Goal: Transaction & Acquisition: Purchase product/service

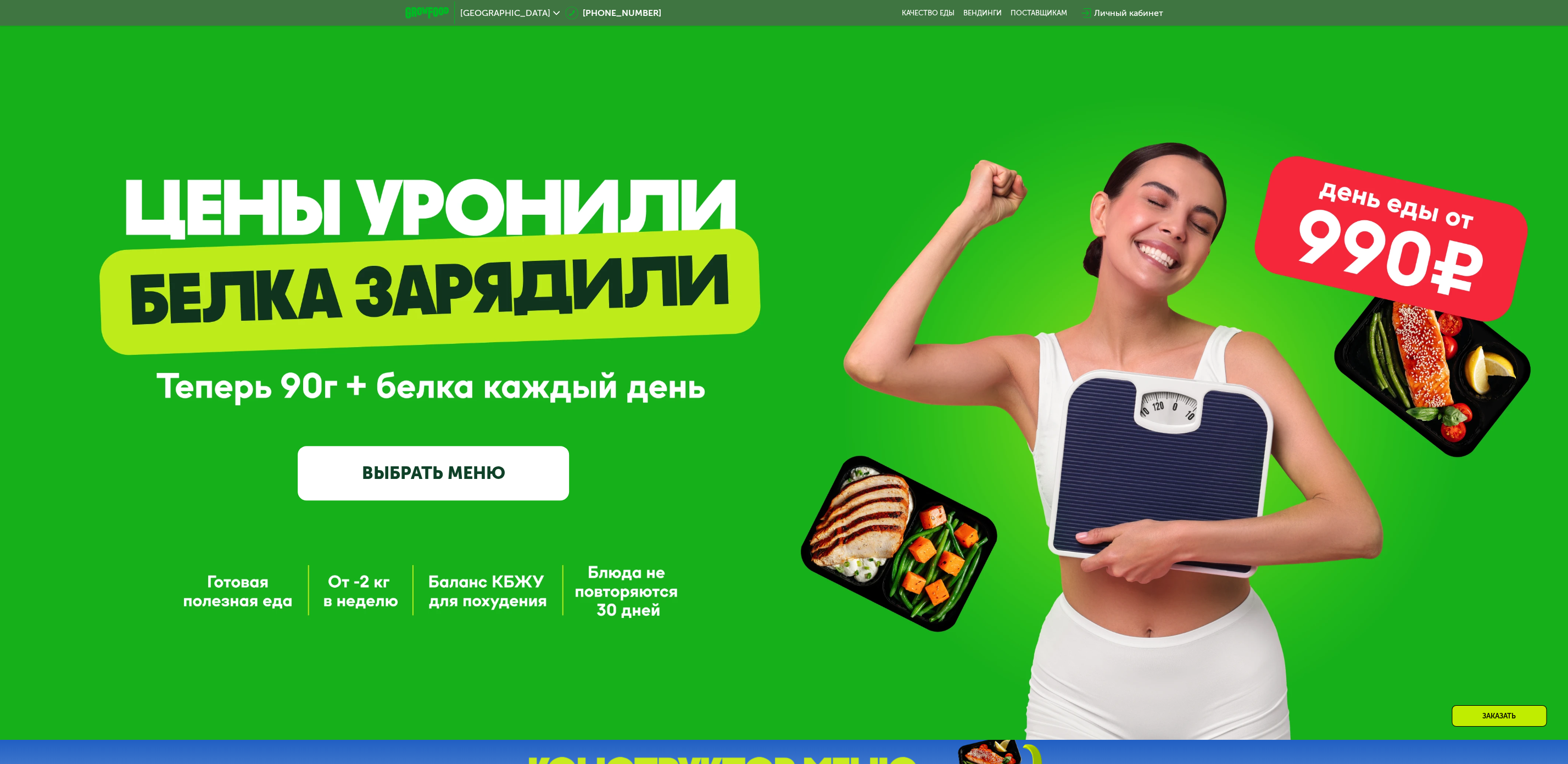
scroll to position [356, 0]
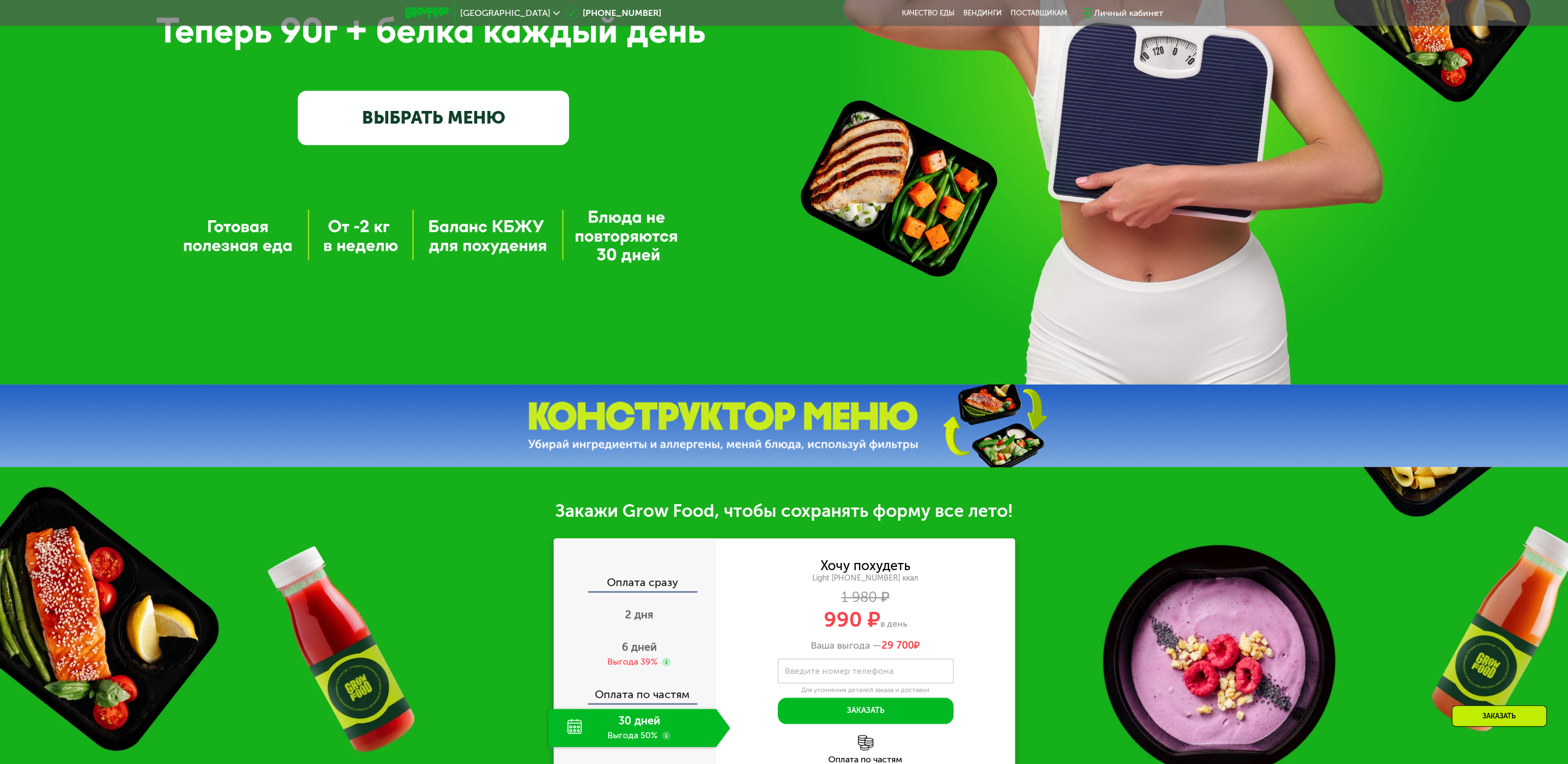
click at [381, 130] on link "ВЫБРАТЬ МЕНЮ" at bounding box center [433, 118] width 271 height 55
click at [500, 110] on link "ВЫБРАТЬ МЕНЮ" at bounding box center [433, 118] width 271 height 55
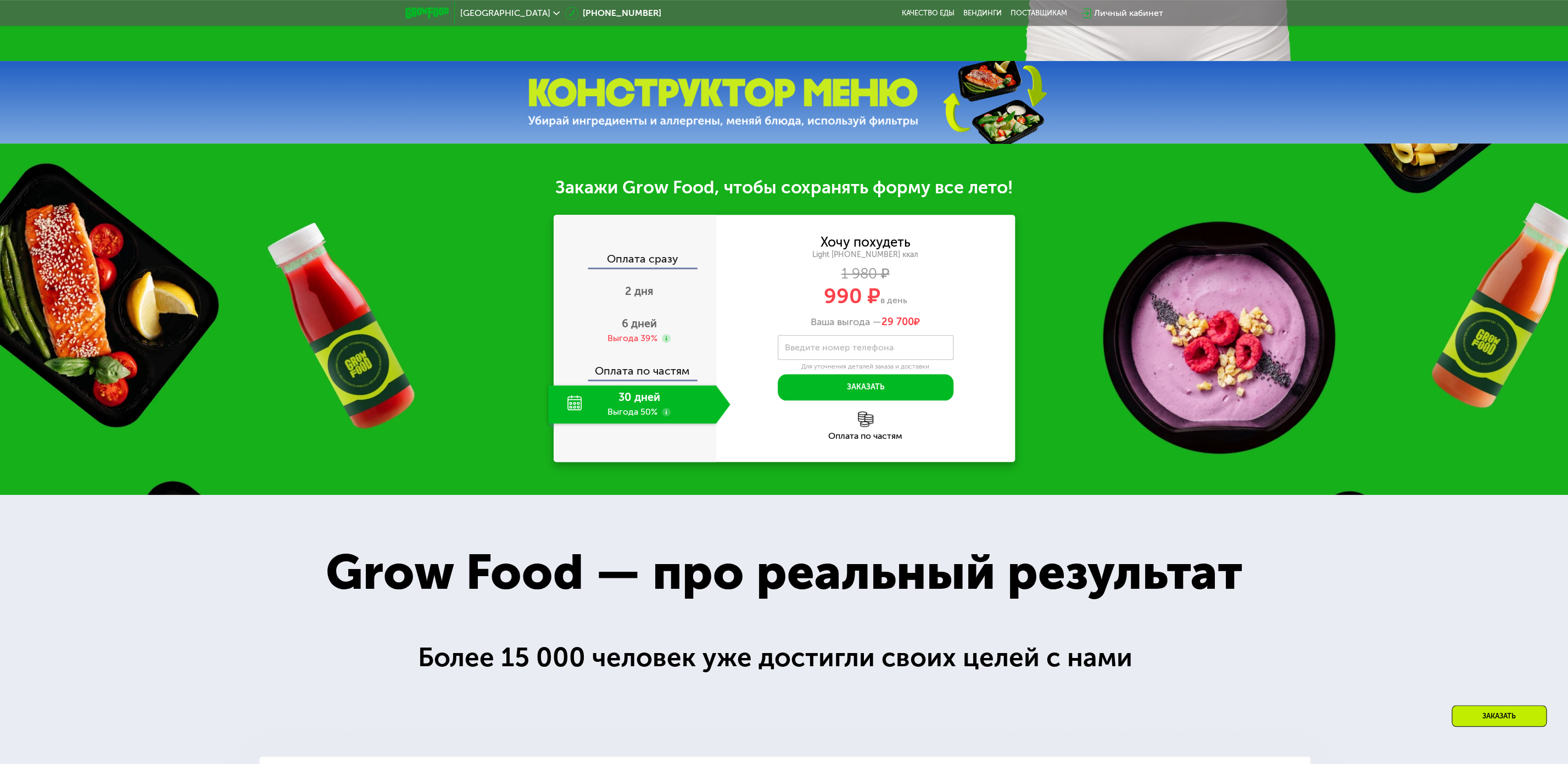
scroll to position [771, 0]
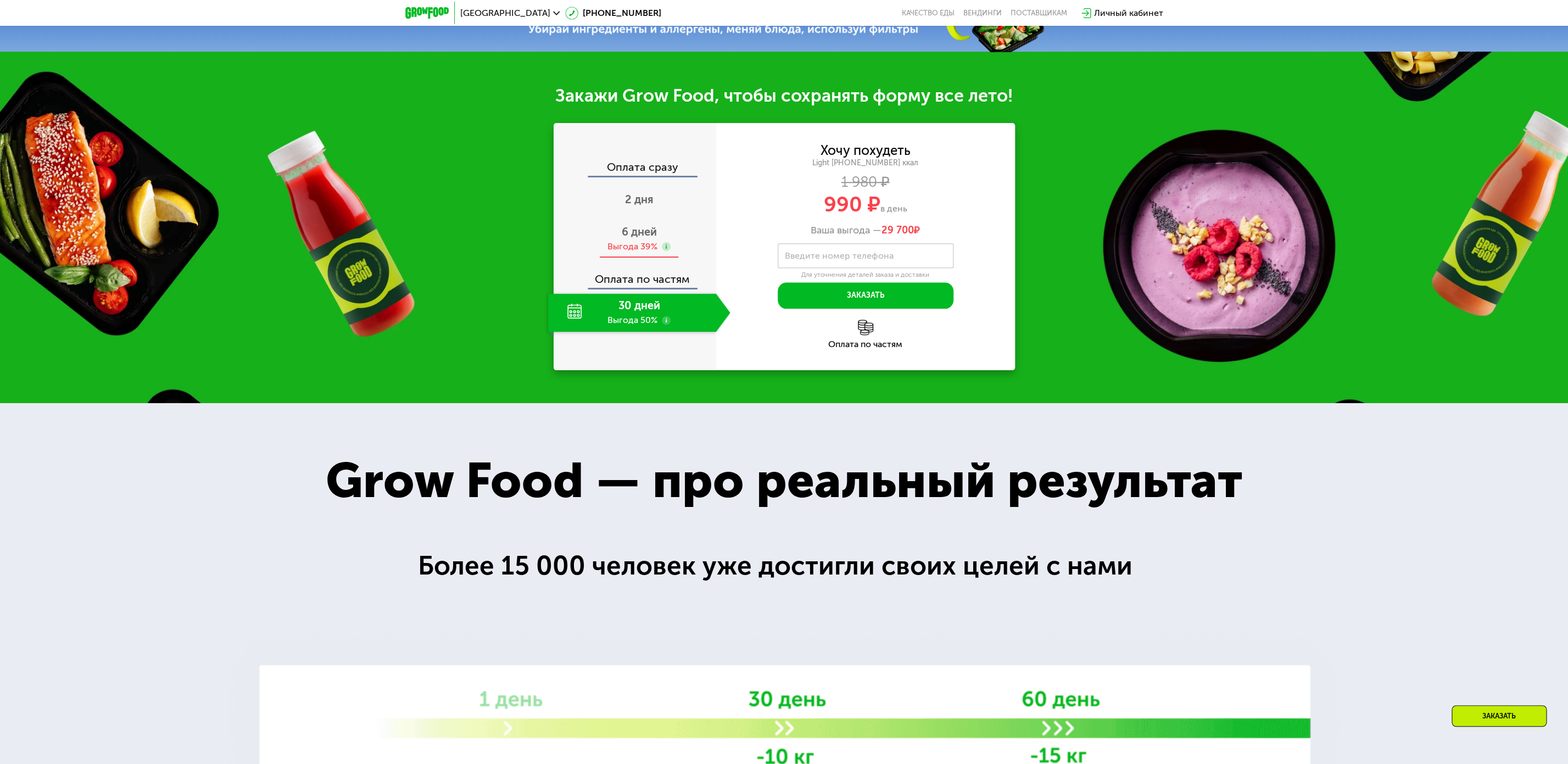
click at [638, 247] on div "Выгода 39%" at bounding box center [632, 246] width 50 height 12
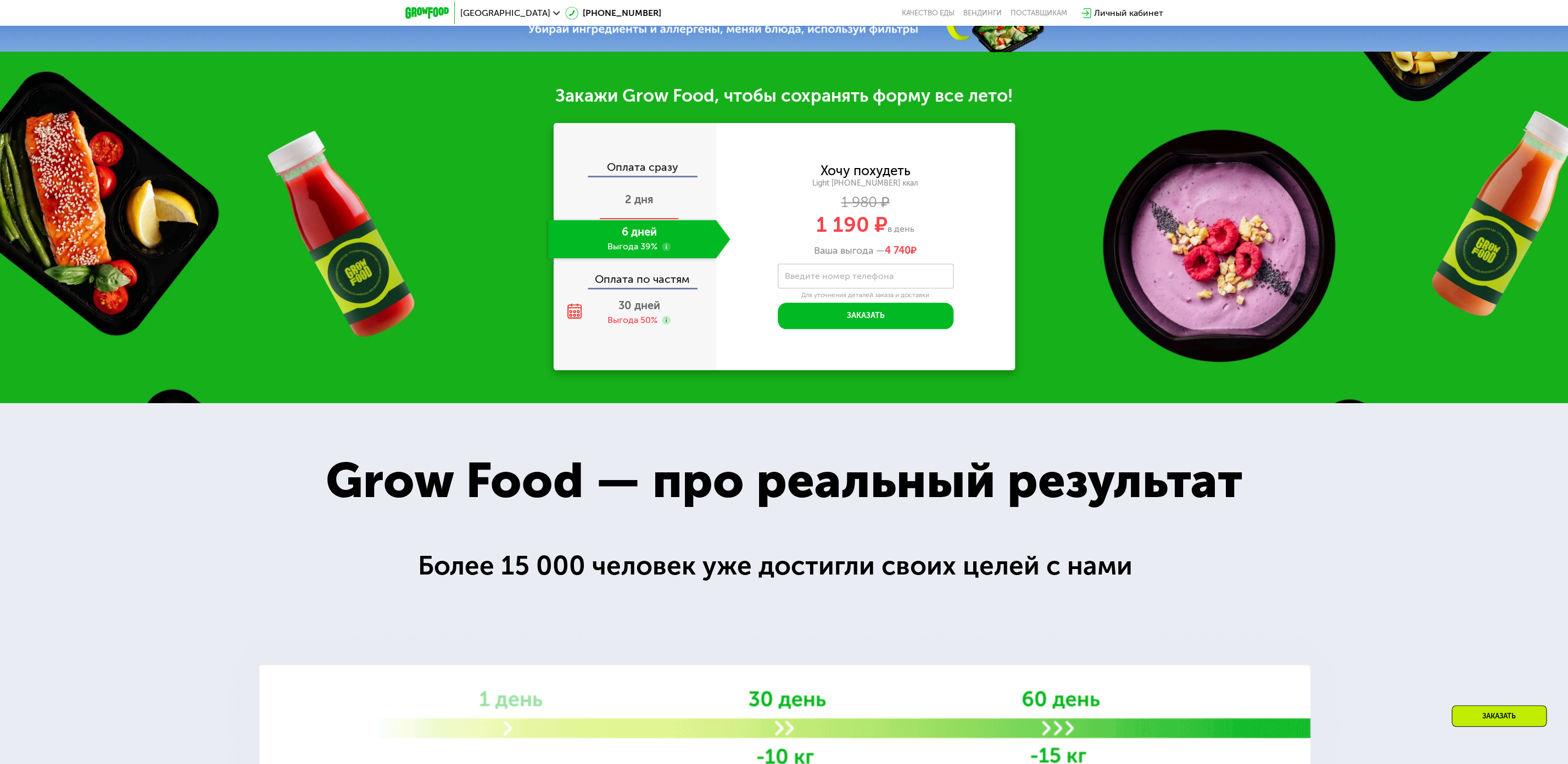
click at [635, 202] on span "2 дня" at bounding box center [639, 198] width 29 height 13
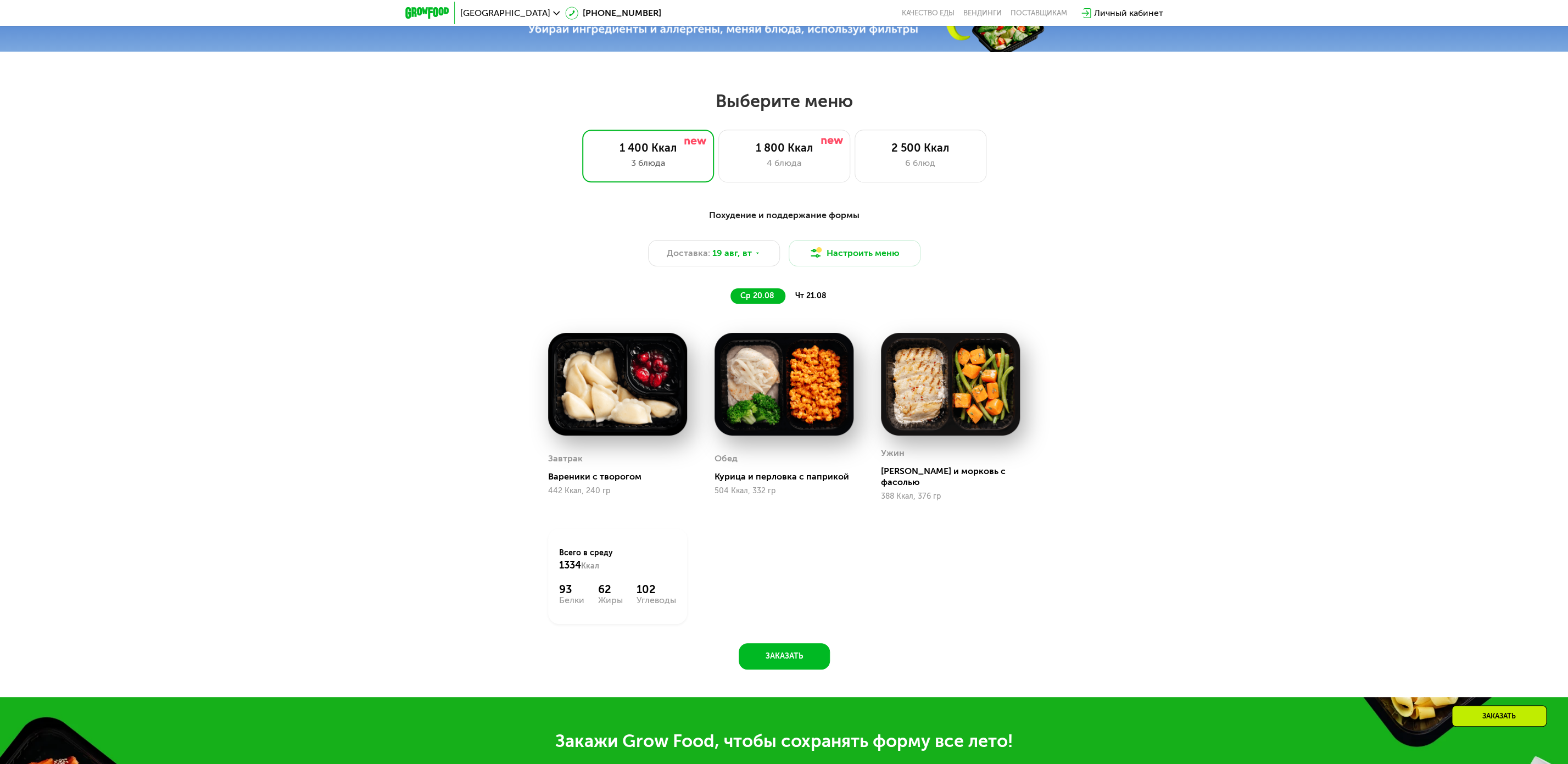
click at [1411, 234] on div "Похудение и поддержание формы Доставка: [DATE] Настроить меню ср 20.08 чт 21.08…" at bounding box center [784, 445] width 1568 height 504
click at [771, 167] on div "4 блюда" at bounding box center [784, 163] width 109 height 13
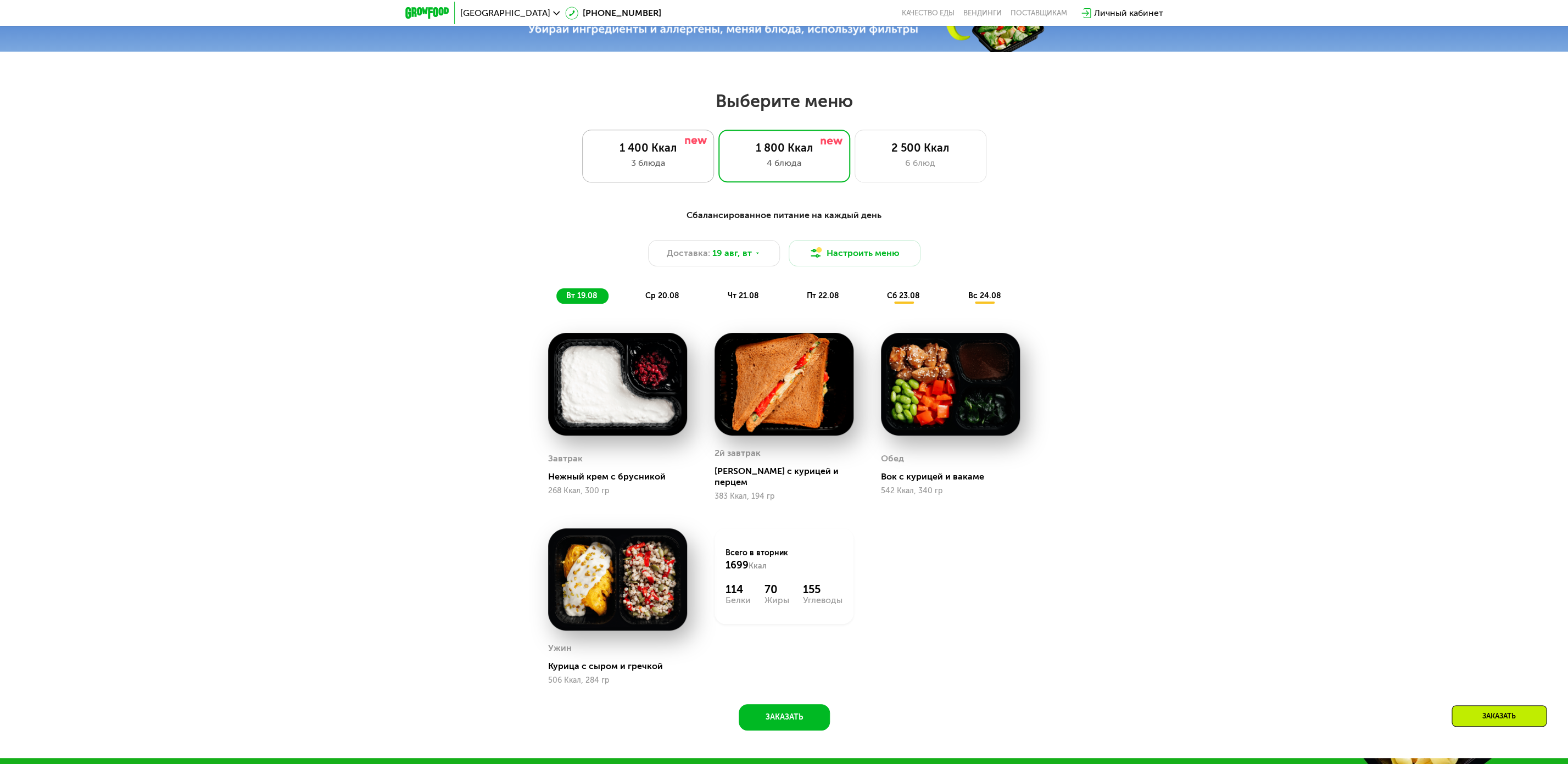
click at [718, 162] on div "1 400 Ккал 3 блюда" at bounding box center [784, 156] width 132 height 53
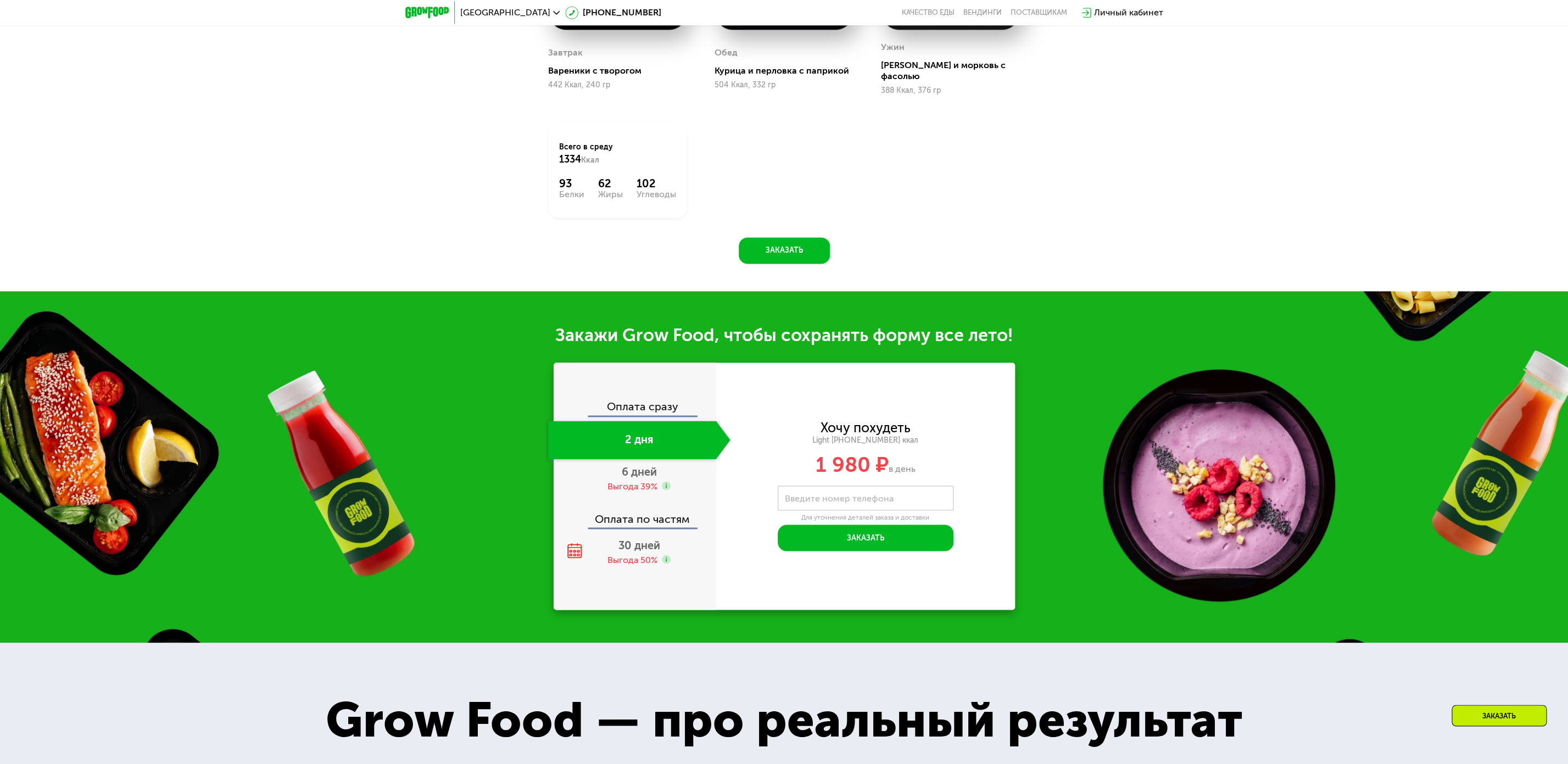
scroll to position [1305, 0]
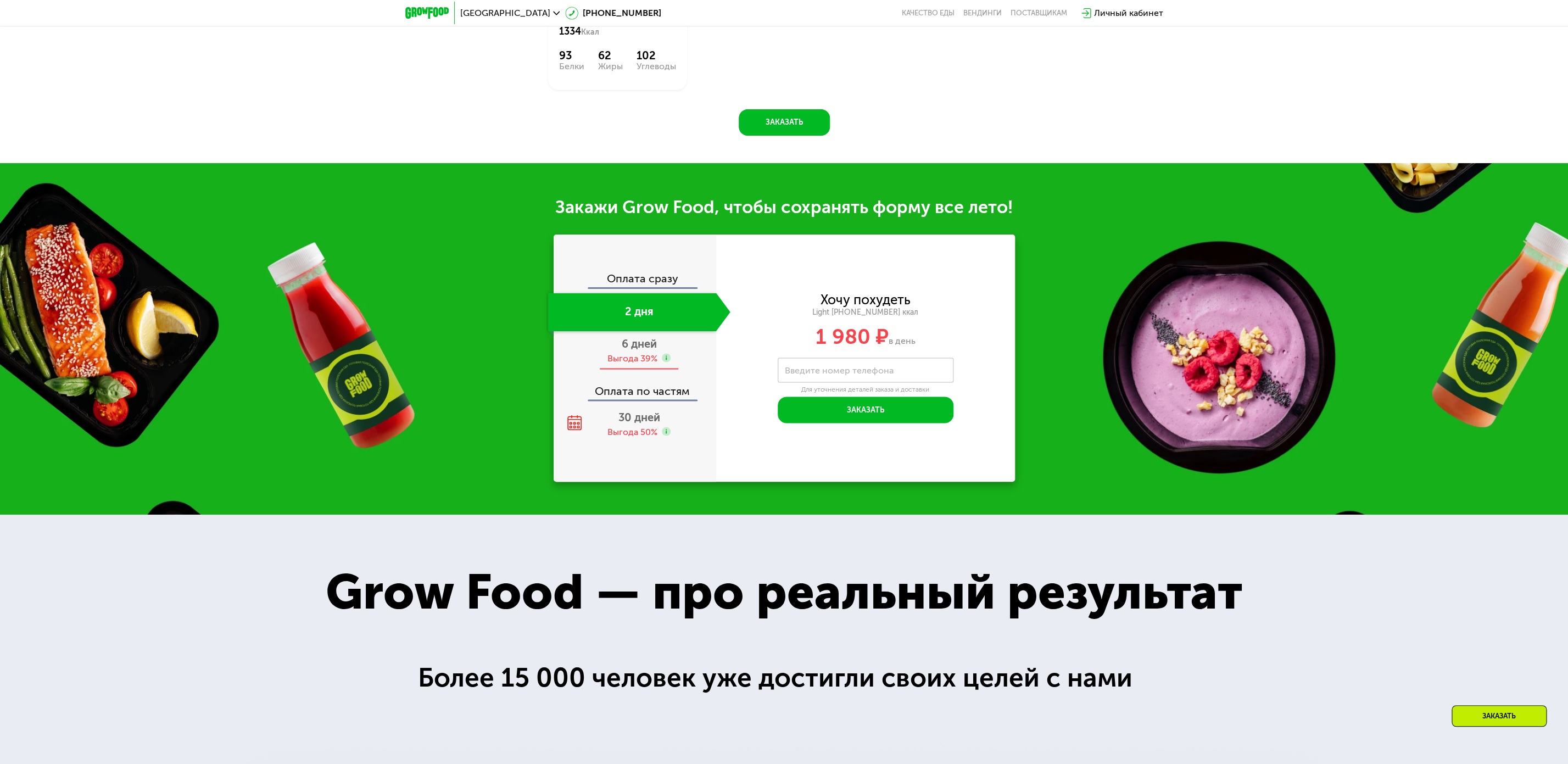
click at [611, 359] on div "Выгода 39%" at bounding box center [632, 358] width 50 height 12
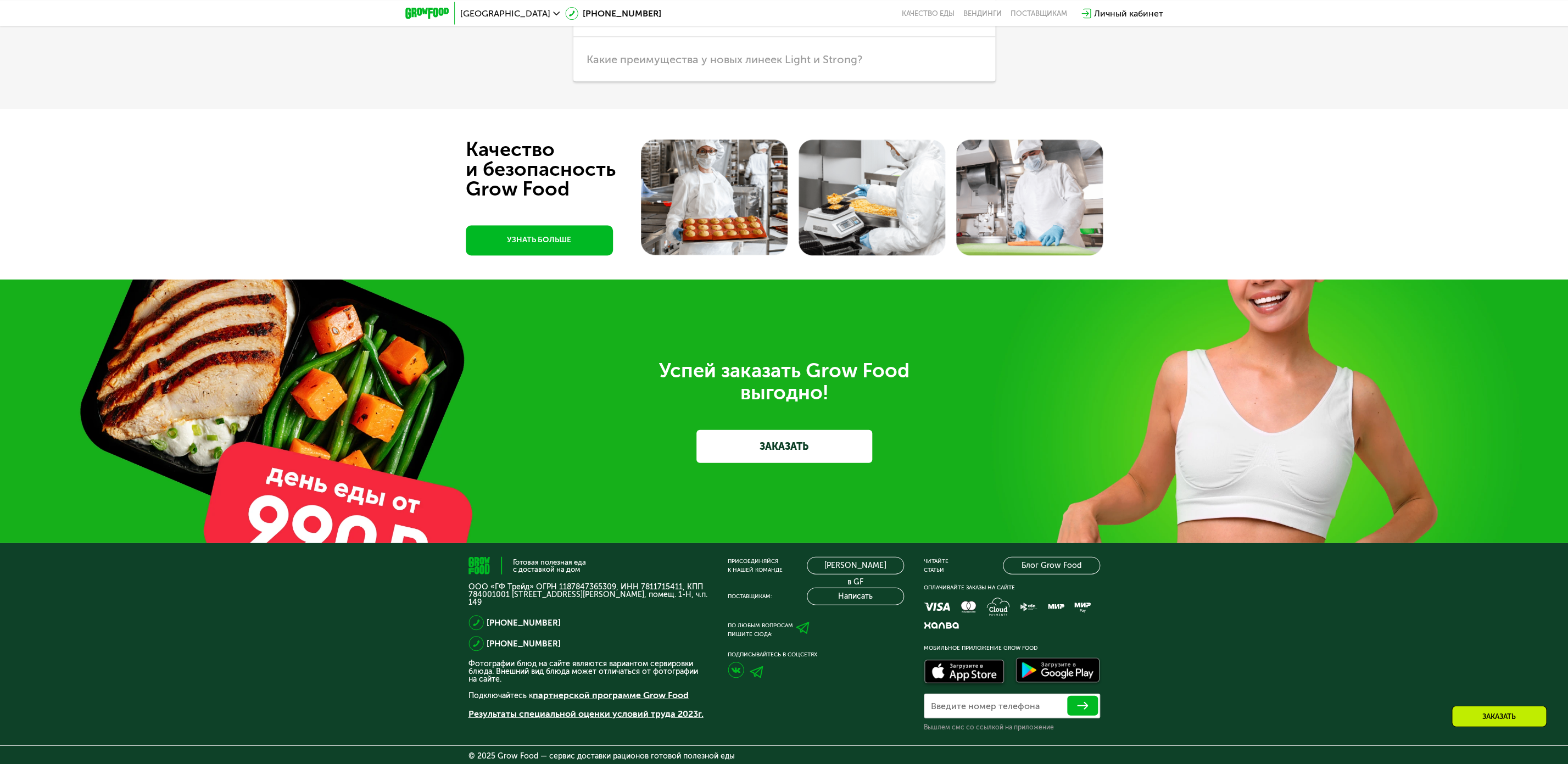
scroll to position [3712, 0]
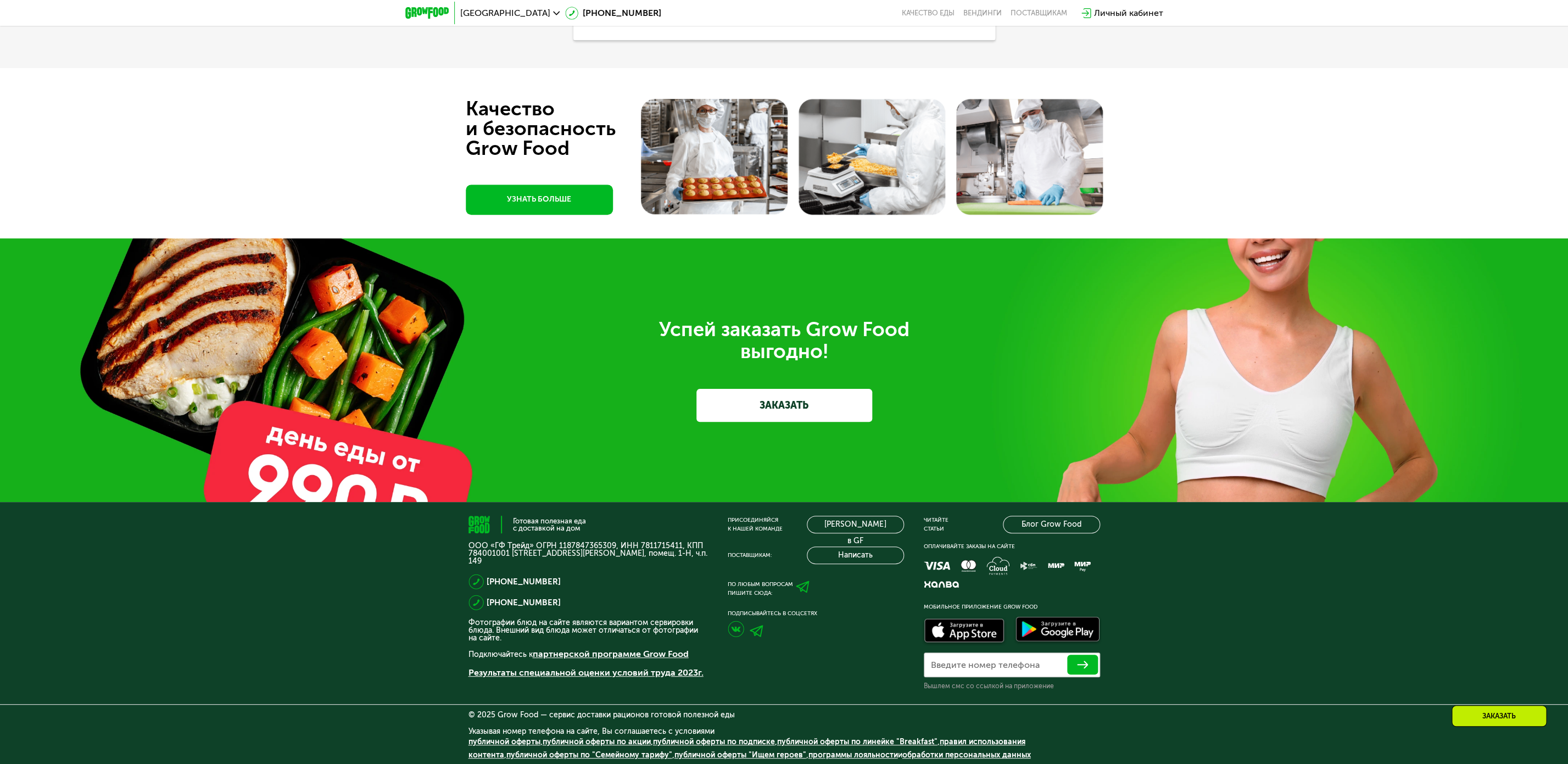
click at [776, 406] on link "ЗАКАЗАТЬ" at bounding box center [784, 405] width 176 height 33
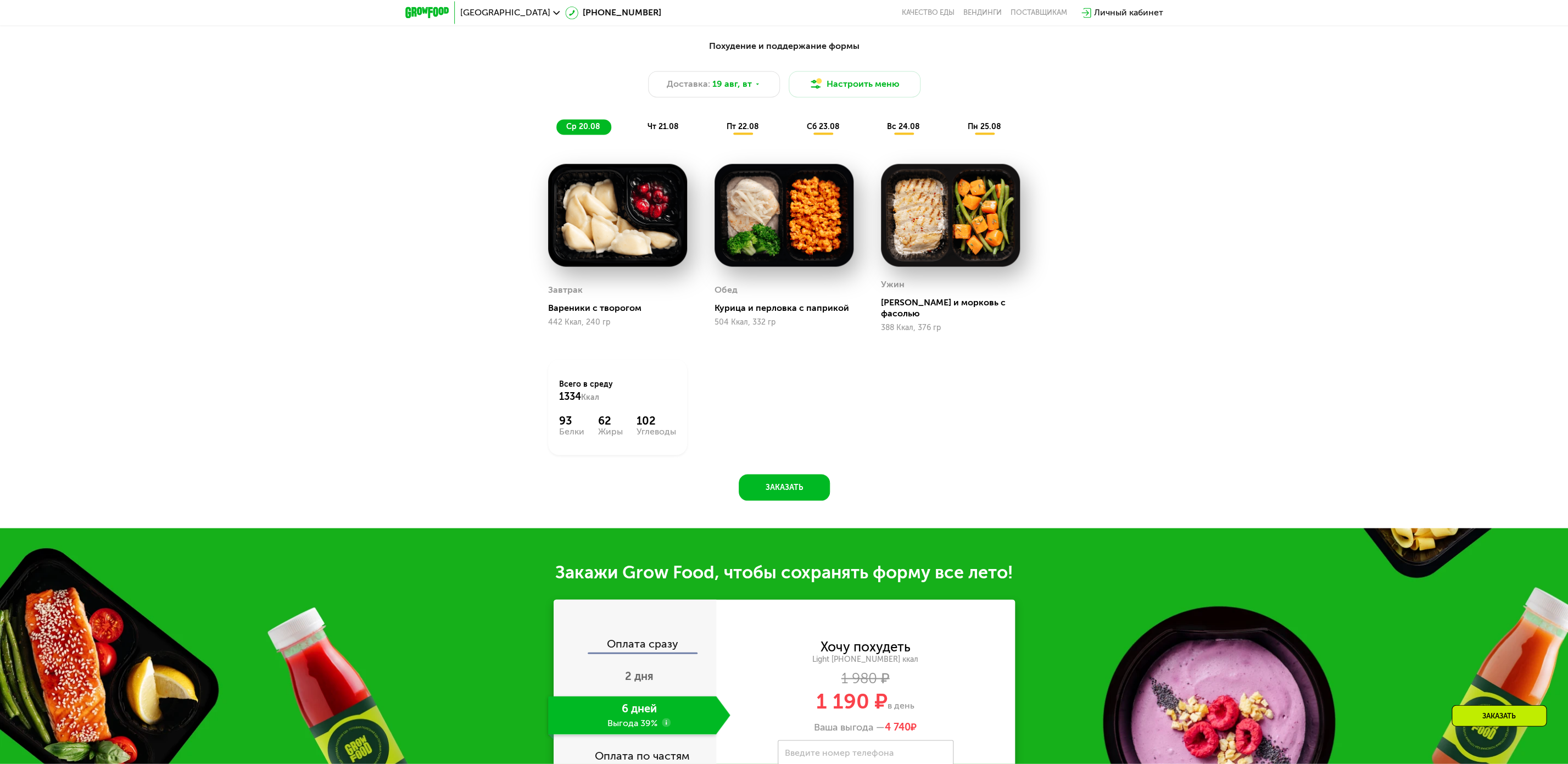
scroll to position [910, 0]
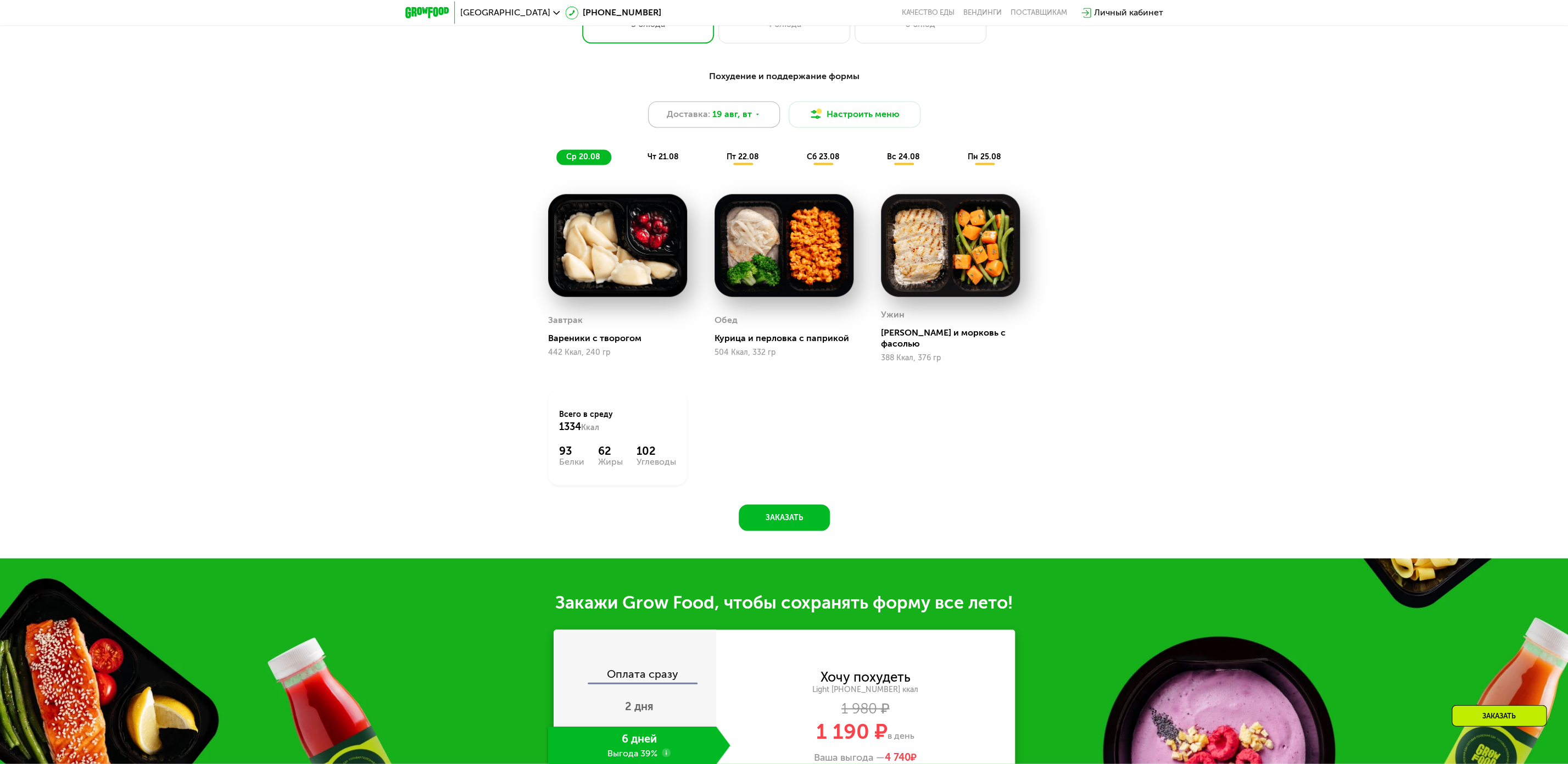
click at [718, 121] on span "19 авг, вт" at bounding box center [732, 114] width 40 height 13
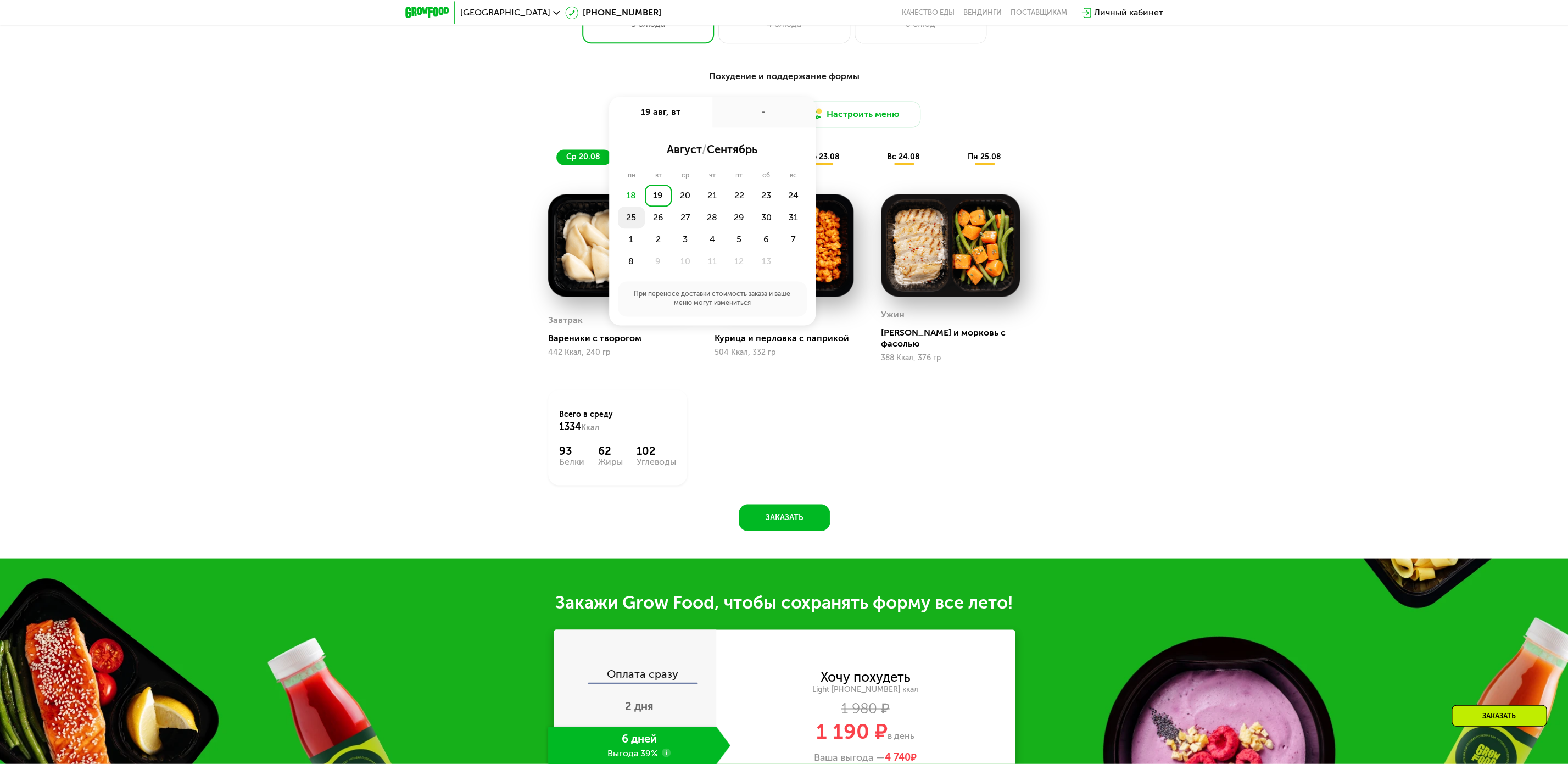
click at [644, 220] on div "25" at bounding box center [657, 218] width 27 height 22
click at [675, 154] on div "Утро" at bounding box center [679, 150] width 66 height 15
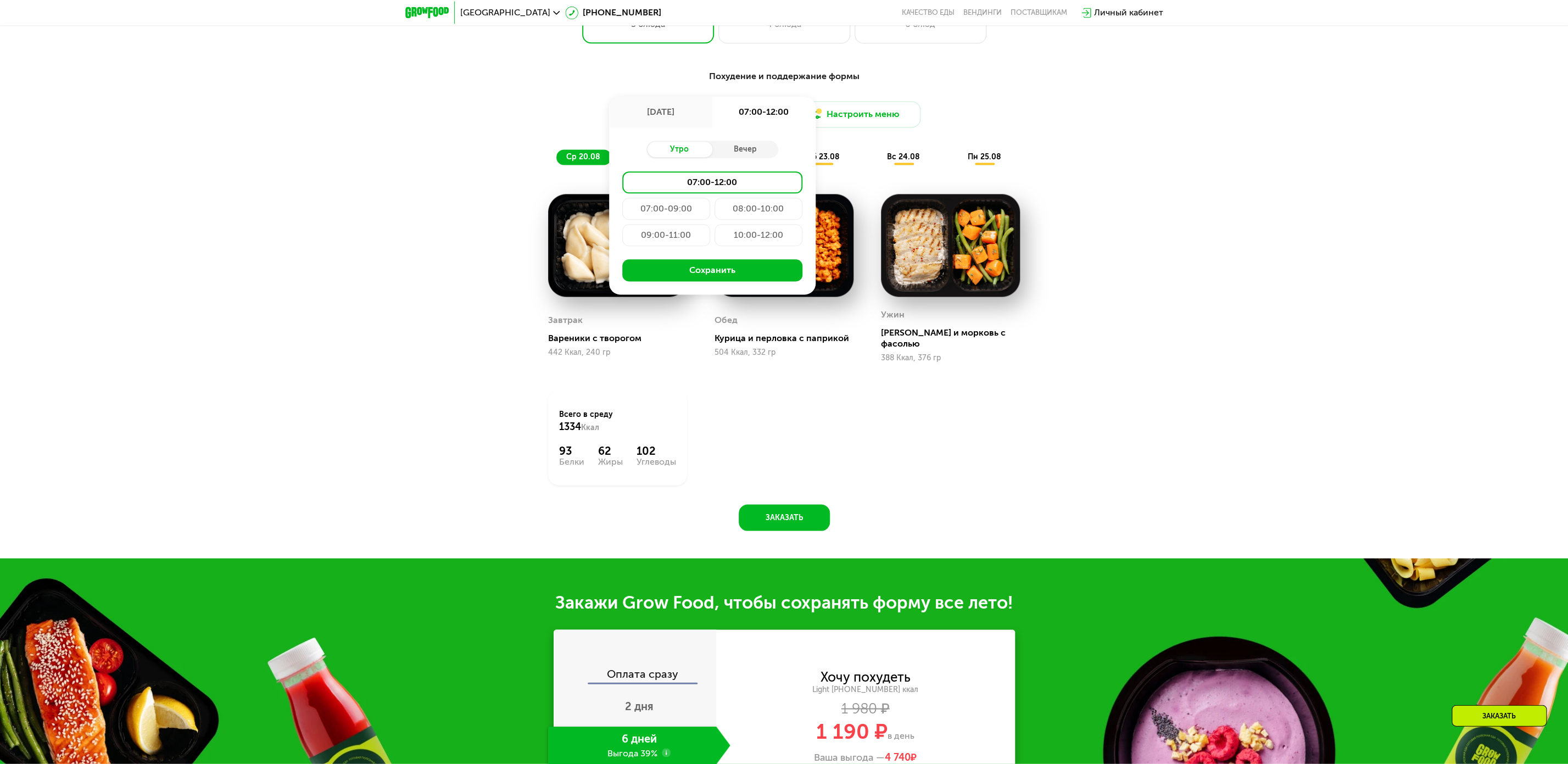
click at [674, 188] on div "07:00-12:00" at bounding box center [712, 183] width 181 height 22
click at [714, 245] on div "09:00-11:00" at bounding box center [758, 235] width 88 height 22
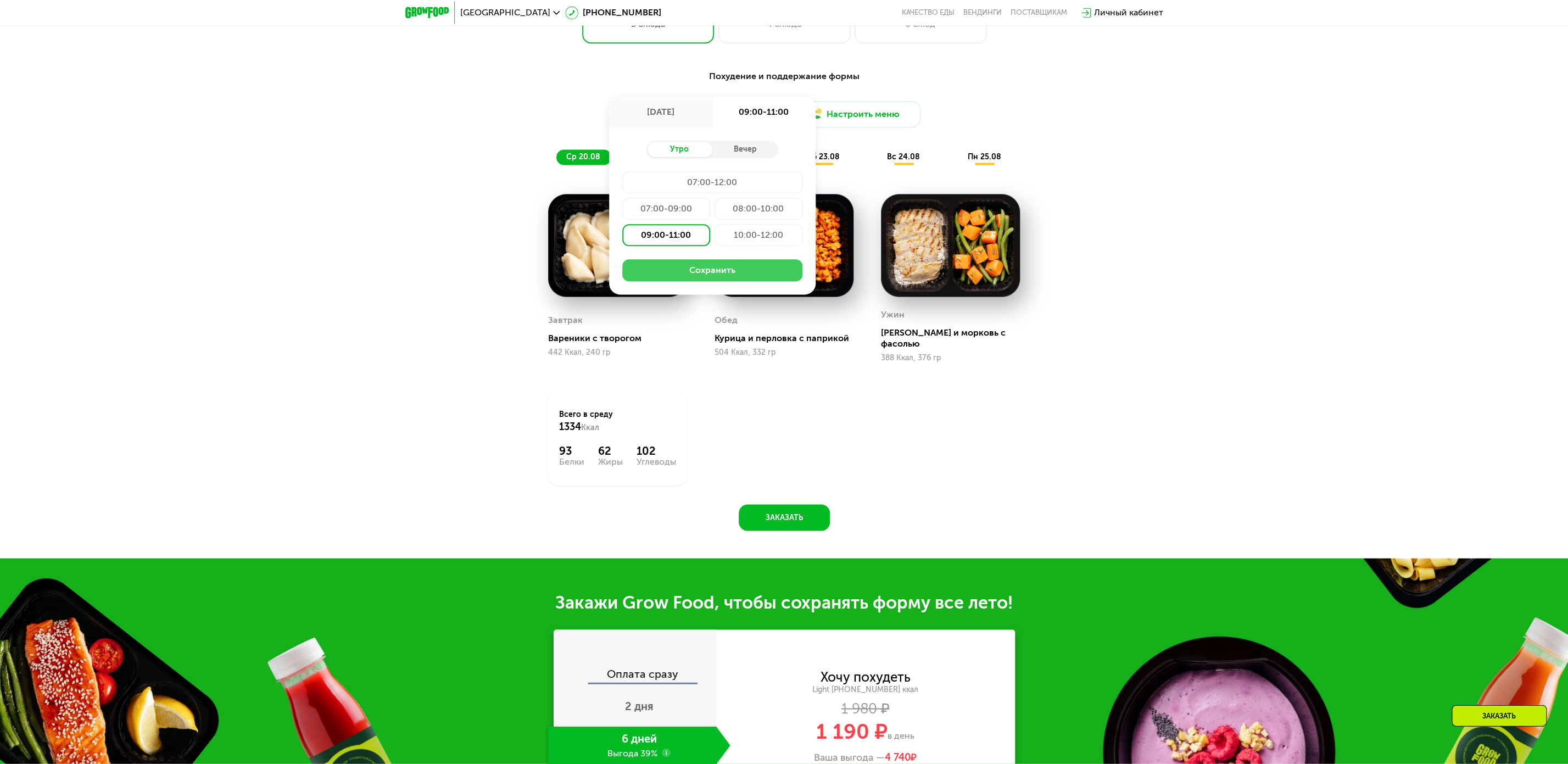
click at [709, 281] on button "Сохранить" at bounding box center [712, 270] width 181 height 22
